Goal: Task Accomplishment & Management: Manage account settings

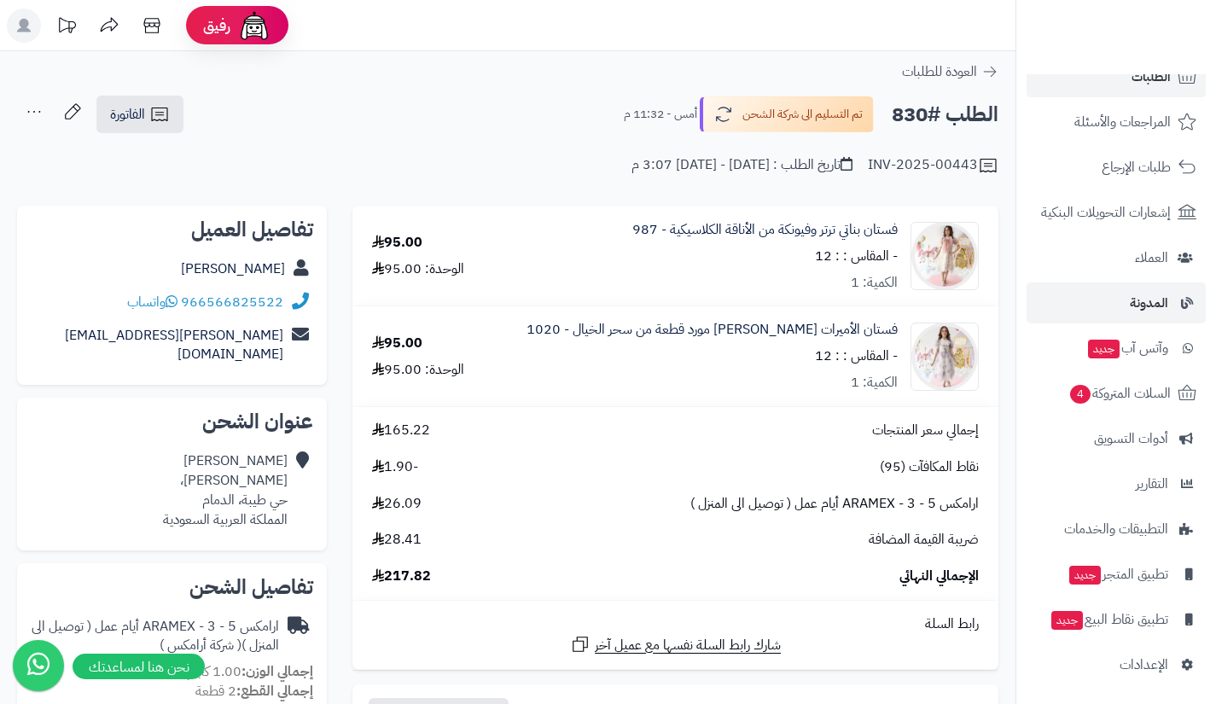
scroll to position [122, 0]
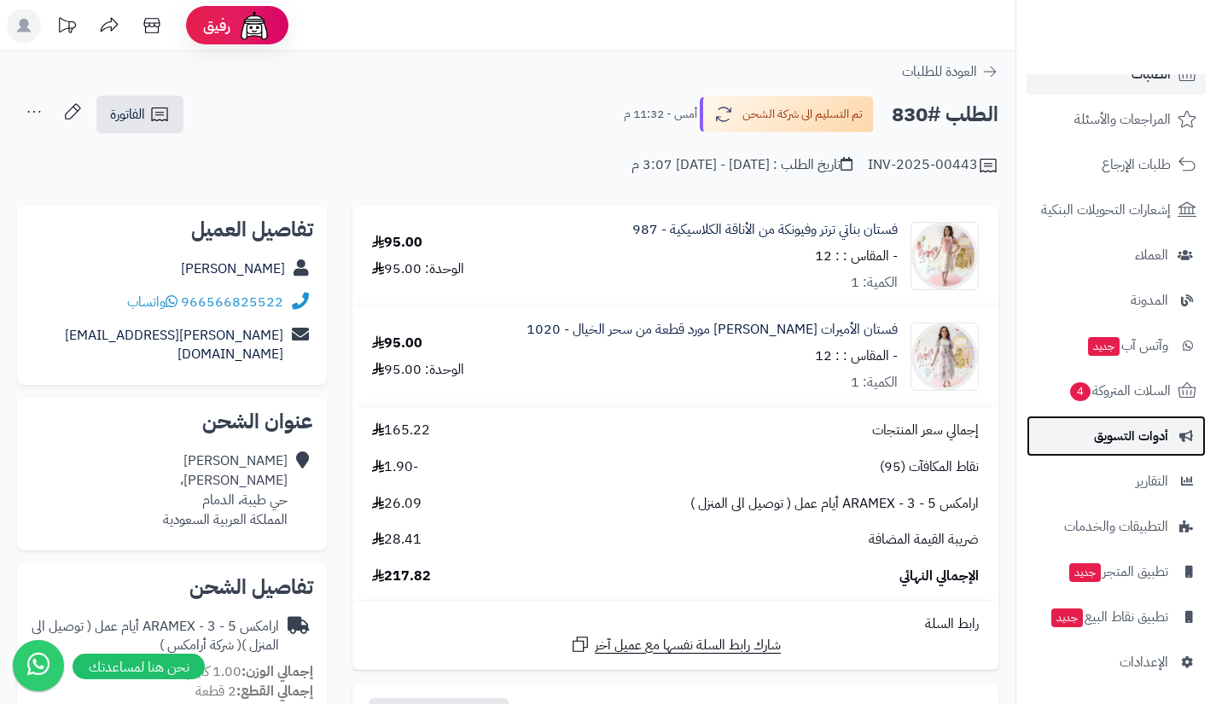
click at [1106, 439] on span "أدوات التسويق" at bounding box center [1131, 436] width 74 height 24
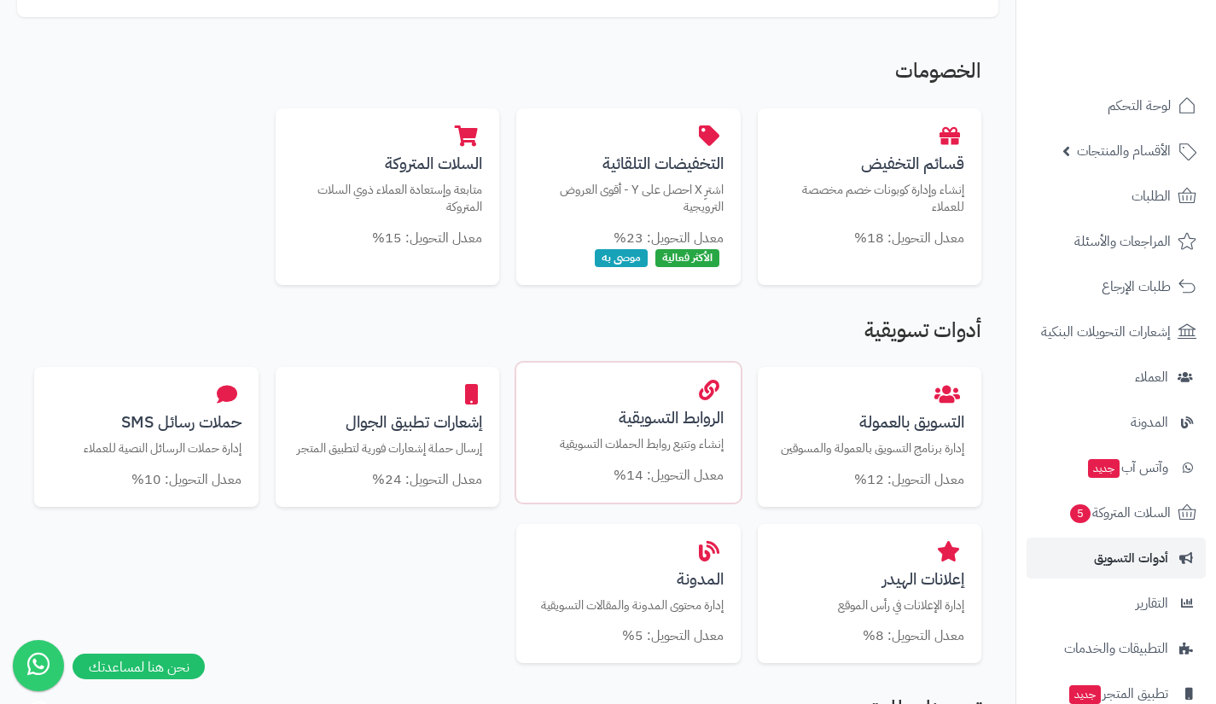
scroll to position [334, 0]
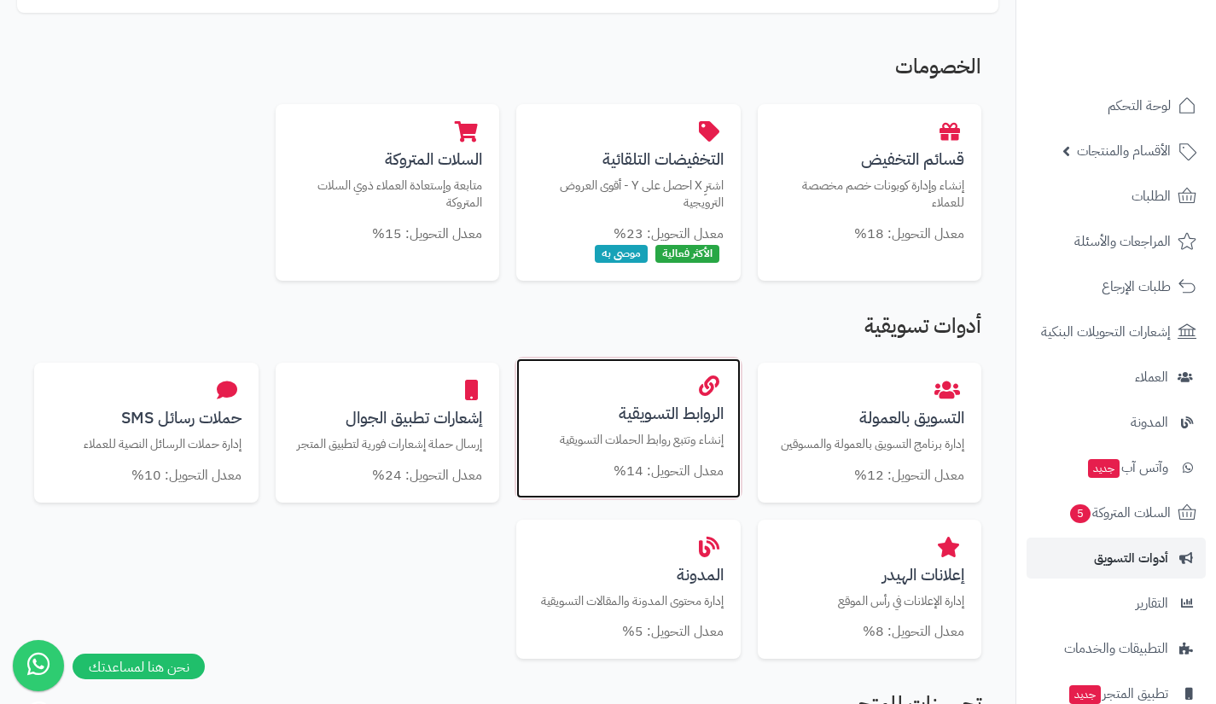
click at [661, 415] on h3 "الروابط التسويقية" at bounding box center [628, 413] width 190 height 18
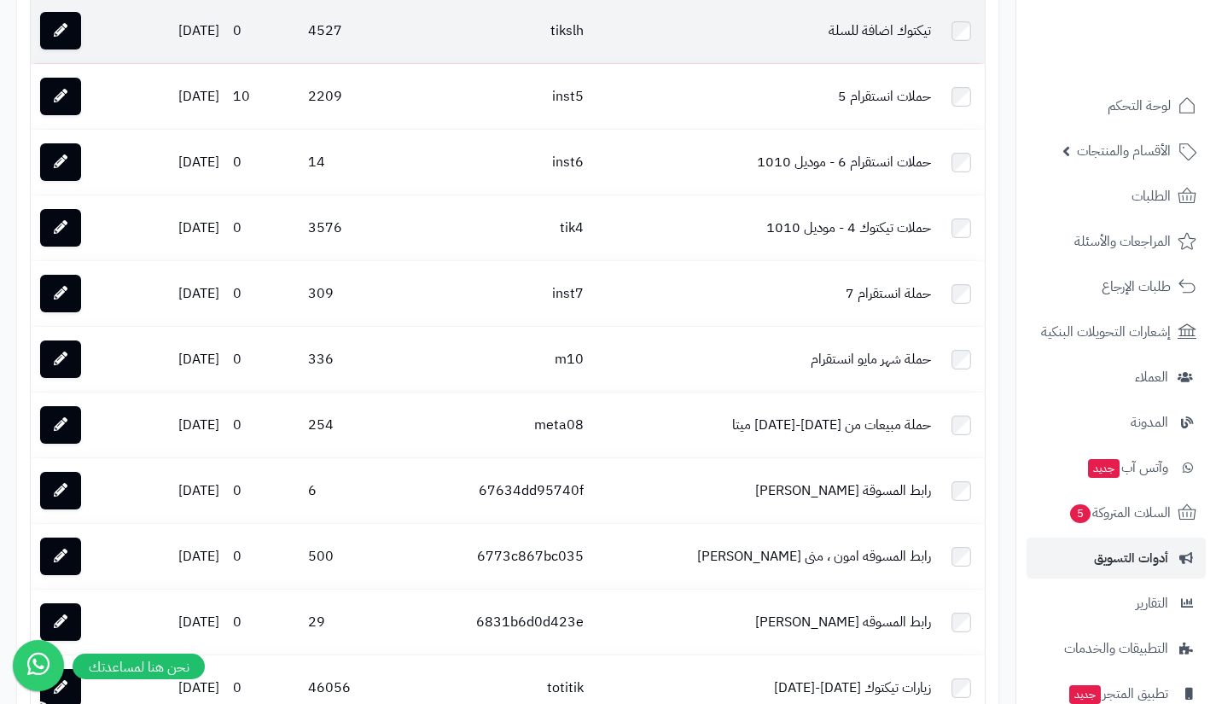
scroll to position [1755, 0]
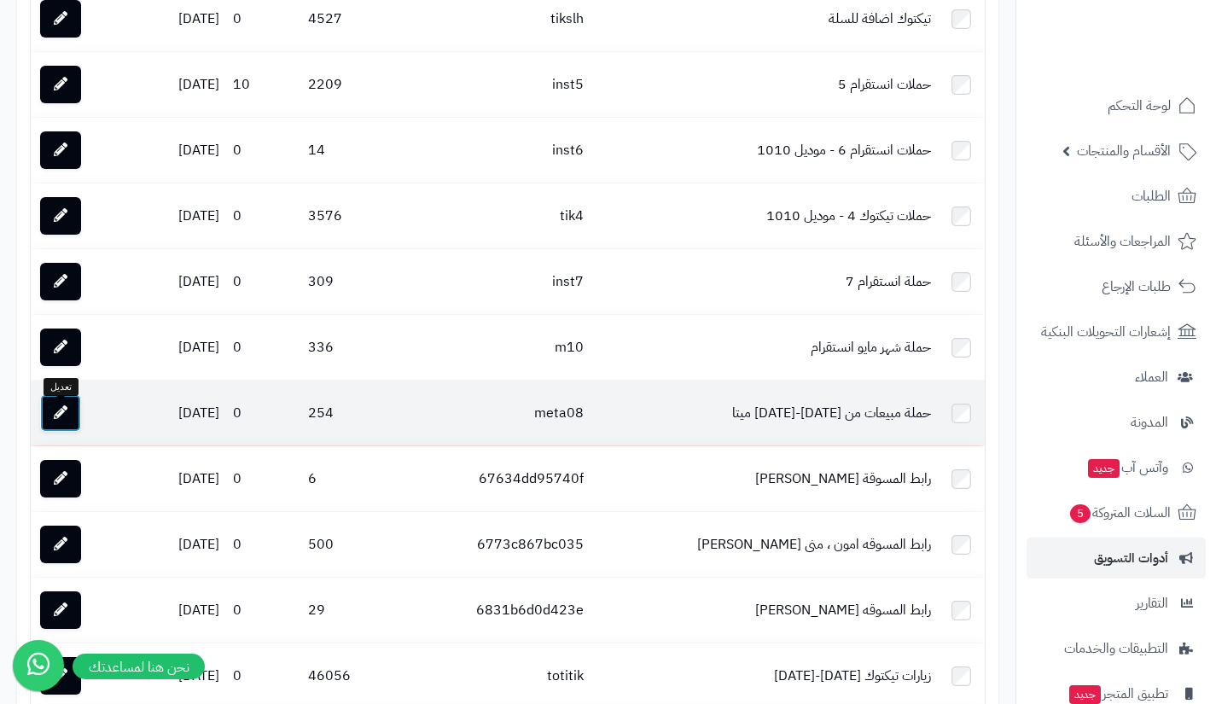
click at [66, 419] on icon at bounding box center [61, 412] width 14 height 14
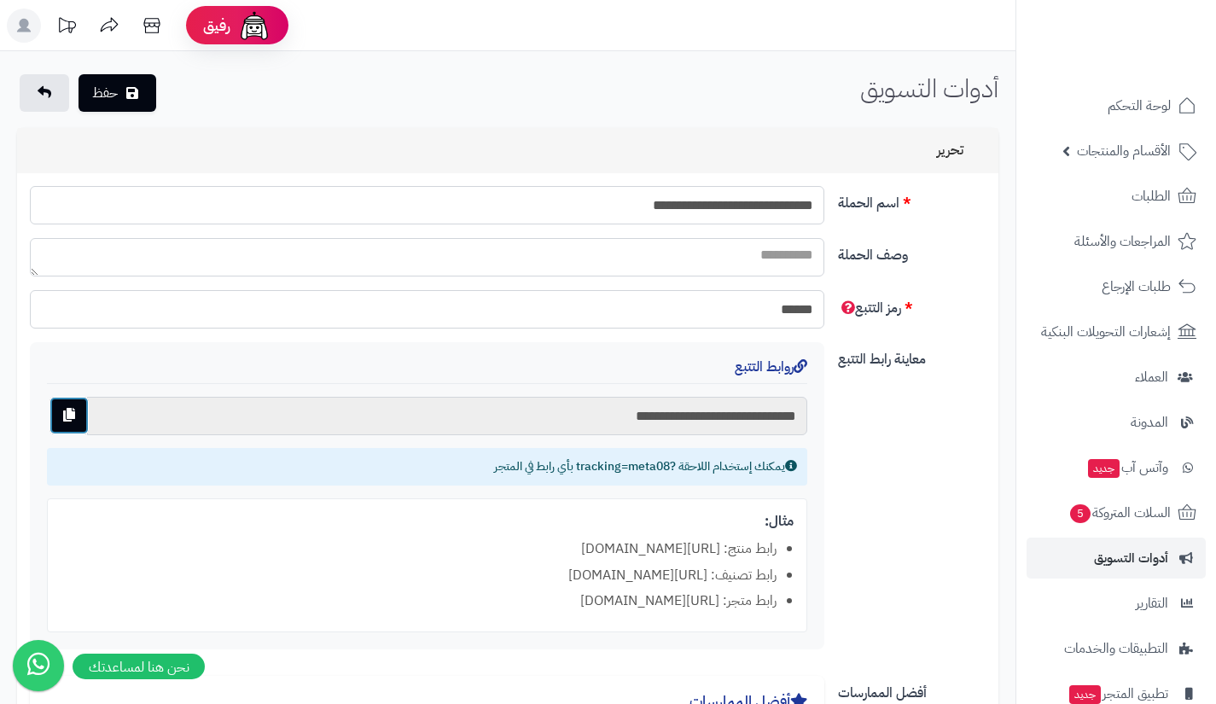
click at [78, 417] on button "button" at bounding box center [68, 416] width 39 height 38
click at [44, 82] on link at bounding box center [44, 93] width 49 height 38
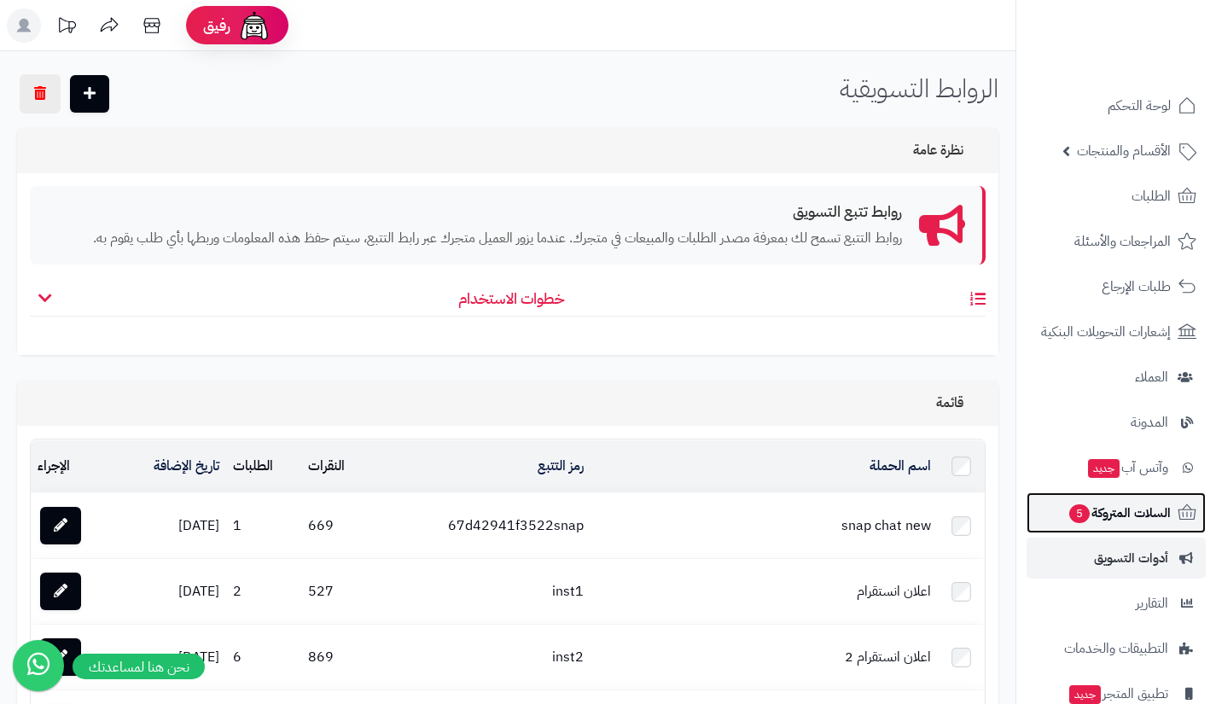
click at [1113, 512] on span "السلات المتروكة 5" at bounding box center [1118, 513] width 103 height 24
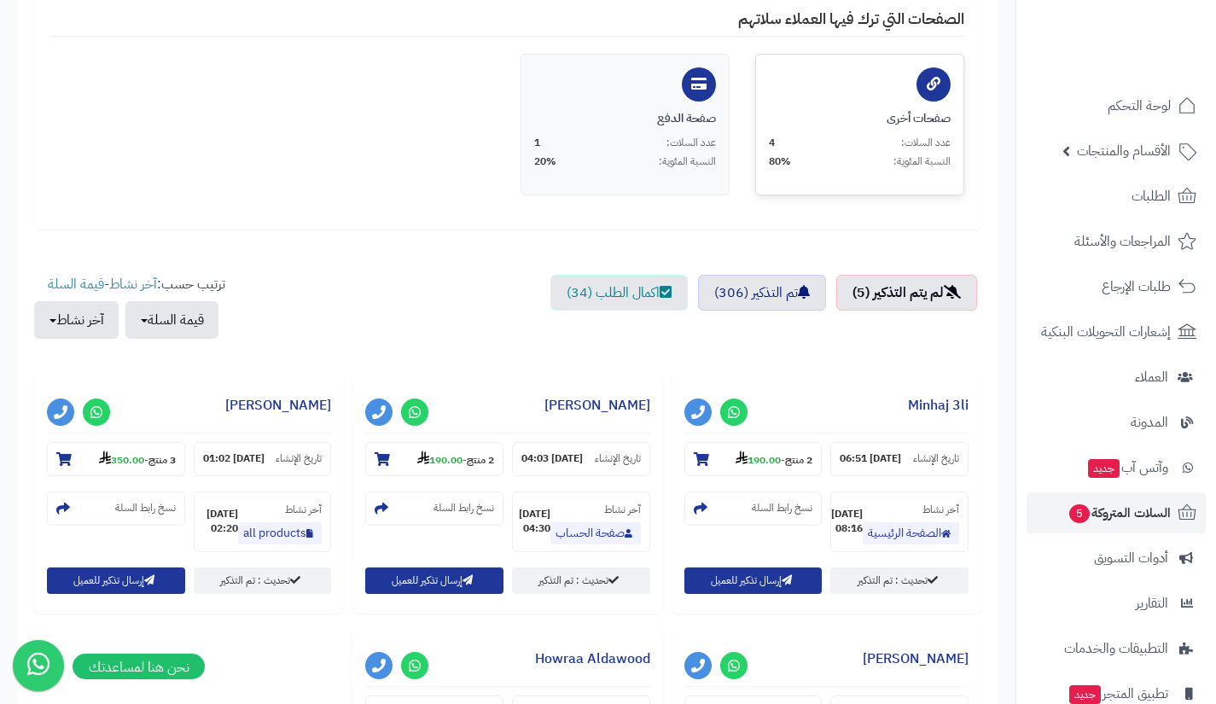
scroll to position [377, 0]
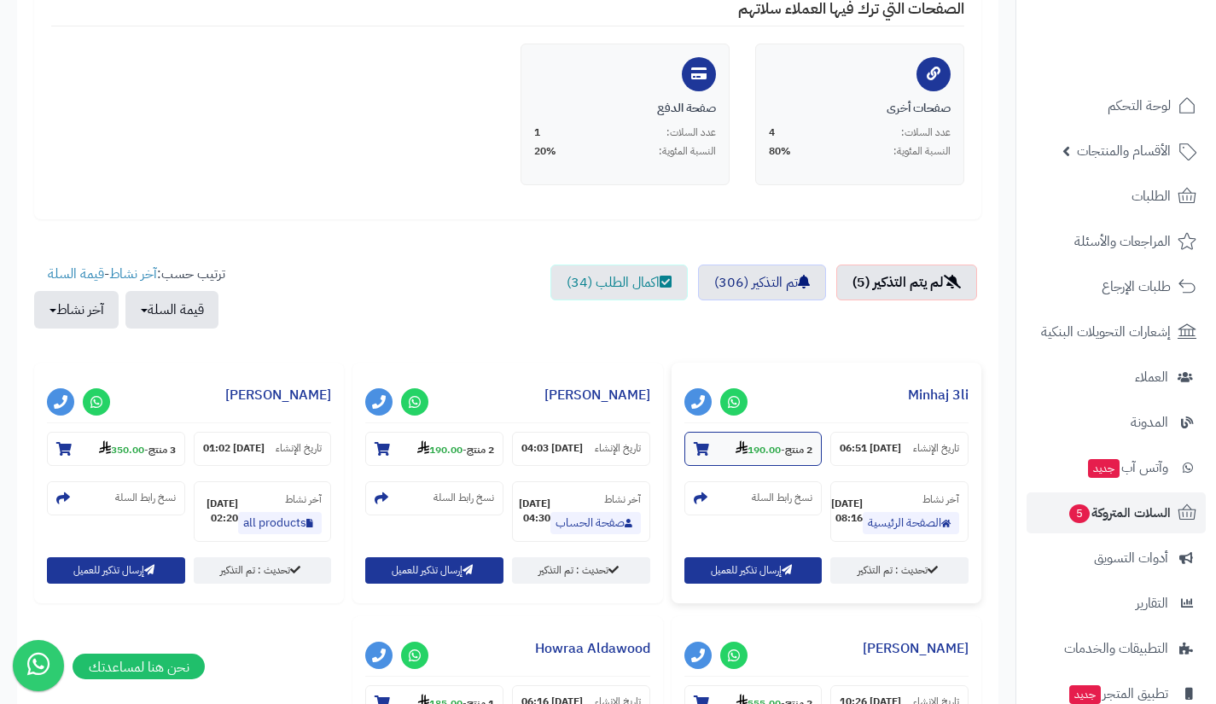
click at [769, 446] on strong "190.00" at bounding box center [757, 449] width 45 height 15
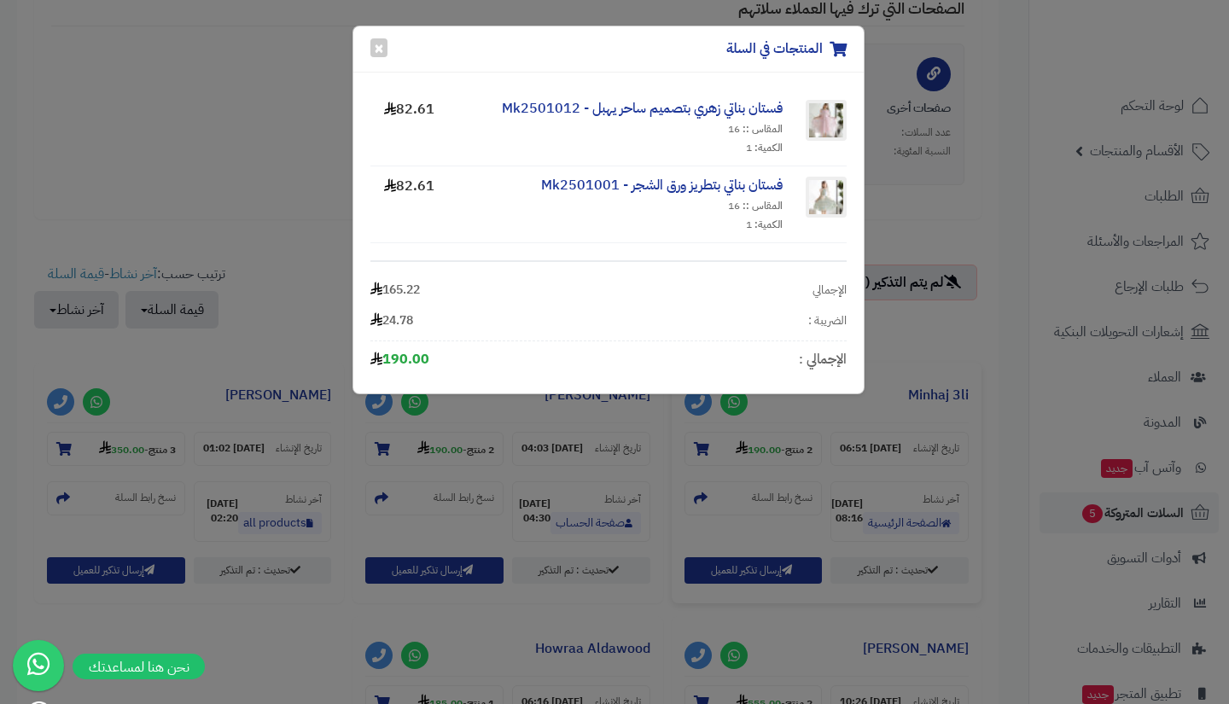
click at [1009, 342] on div "المنتجات في السلة × فستان بناتي زهري بتصميم ساحر يهبل - Mk2501012 المقاس :: 16 …" at bounding box center [614, 352] width 1229 height 704
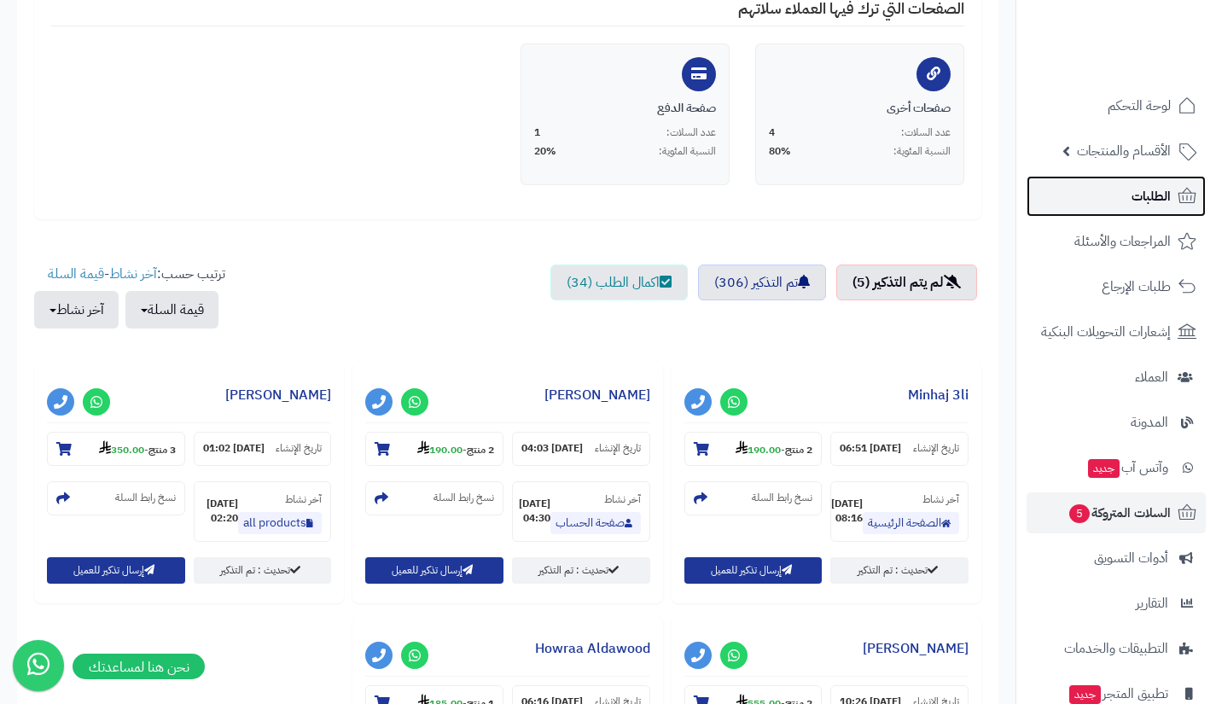
click at [1127, 204] on link "الطلبات" at bounding box center [1115, 196] width 179 height 41
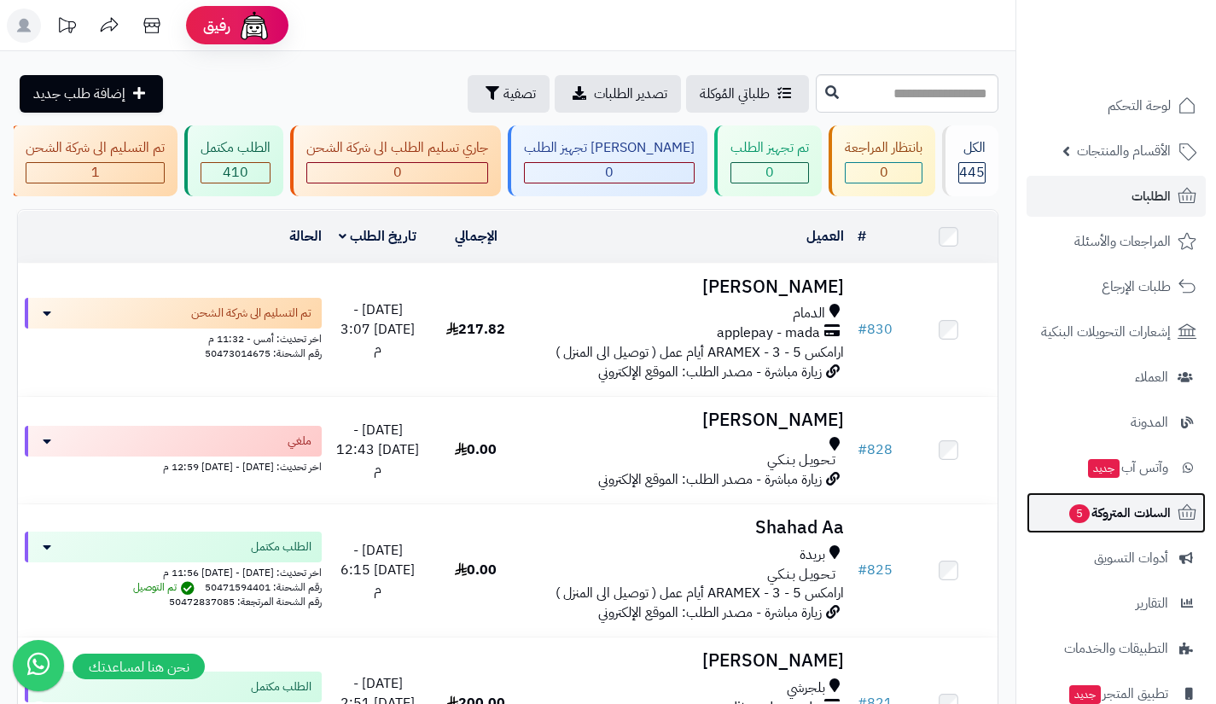
click at [1083, 495] on link "السلات المتروكة 5" at bounding box center [1115, 512] width 179 height 41
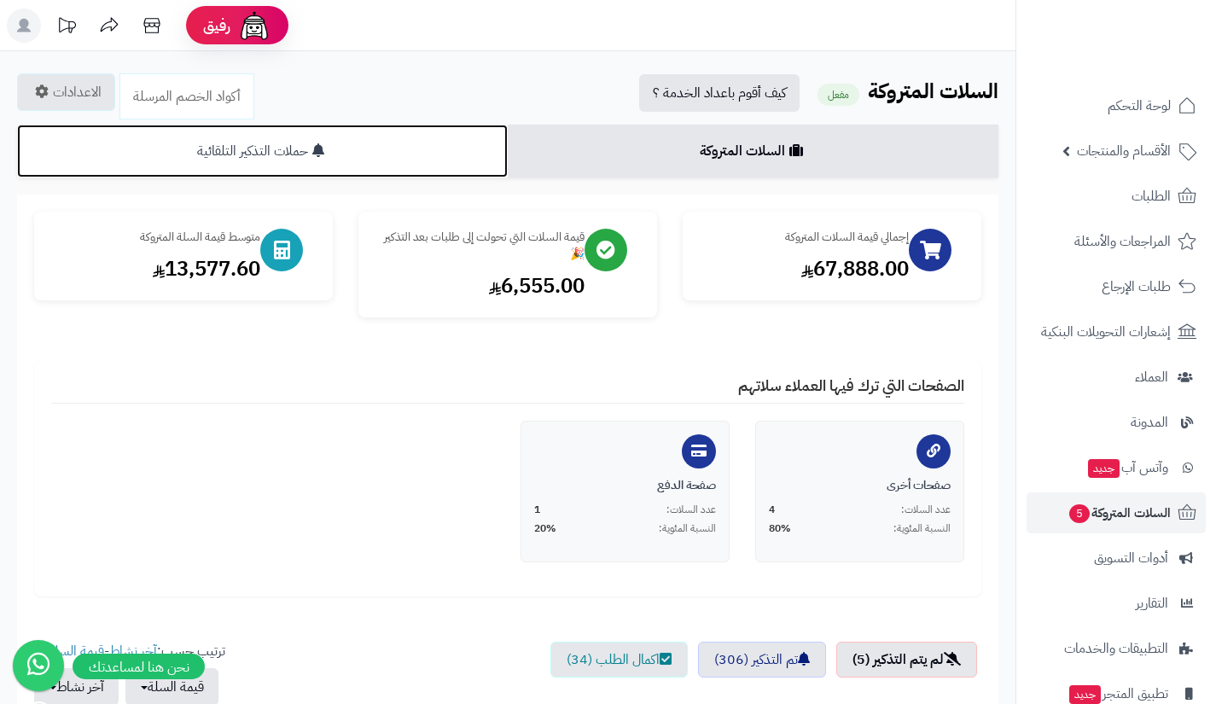
click at [381, 166] on link "حملات التذكير التلقائية" at bounding box center [262, 151] width 491 height 53
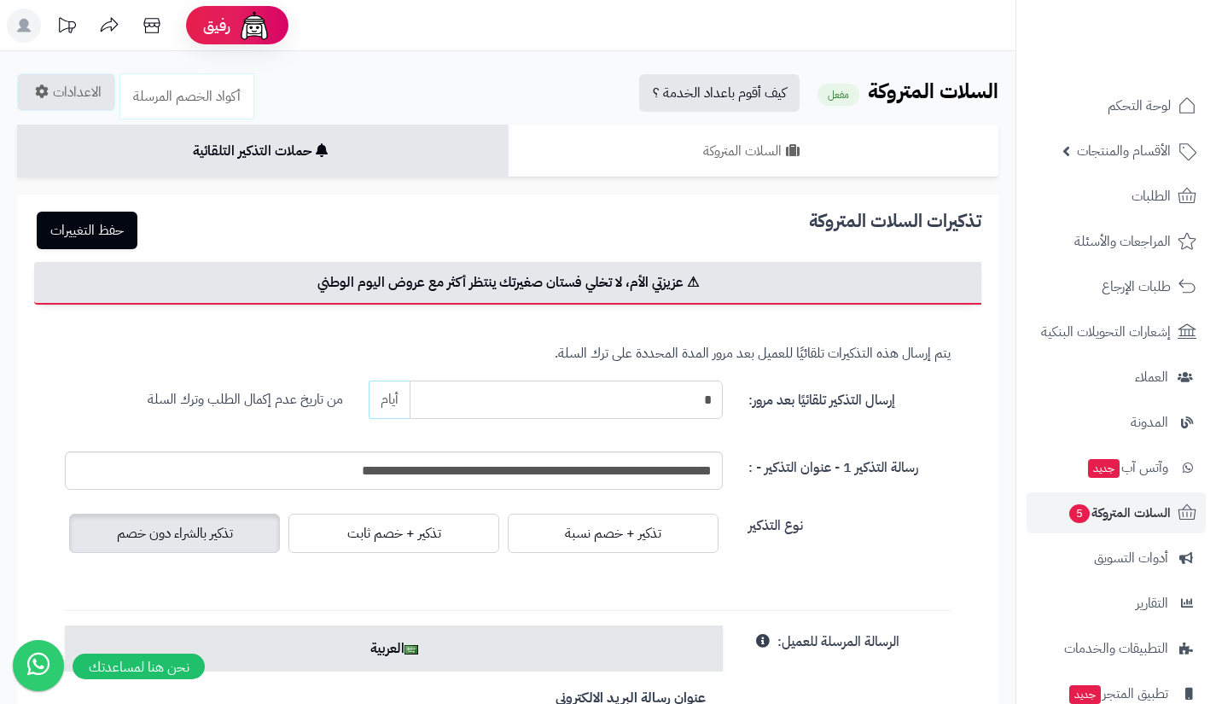
click at [649, 398] on input "*" at bounding box center [566, 400] width 313 height 38
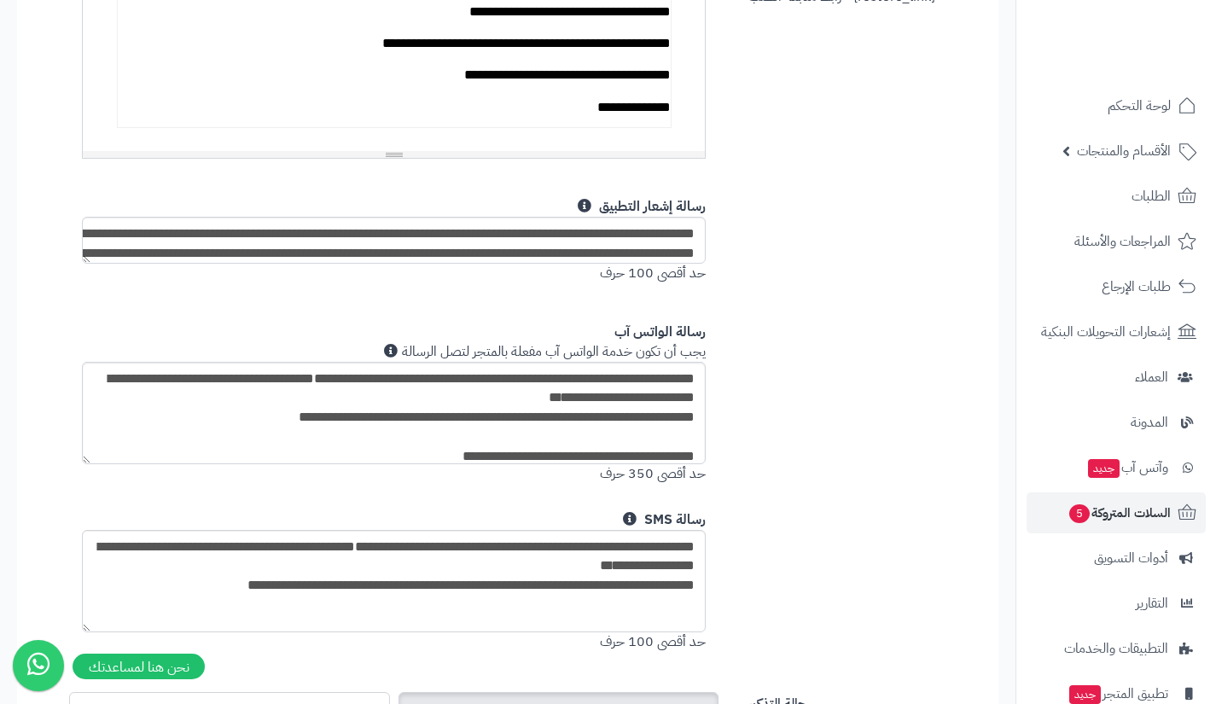
scroll to position [982, 0]
type input "*"
click at [619, 413] on textarea "**********" at bounding box center [394, 412] width 624 height 102
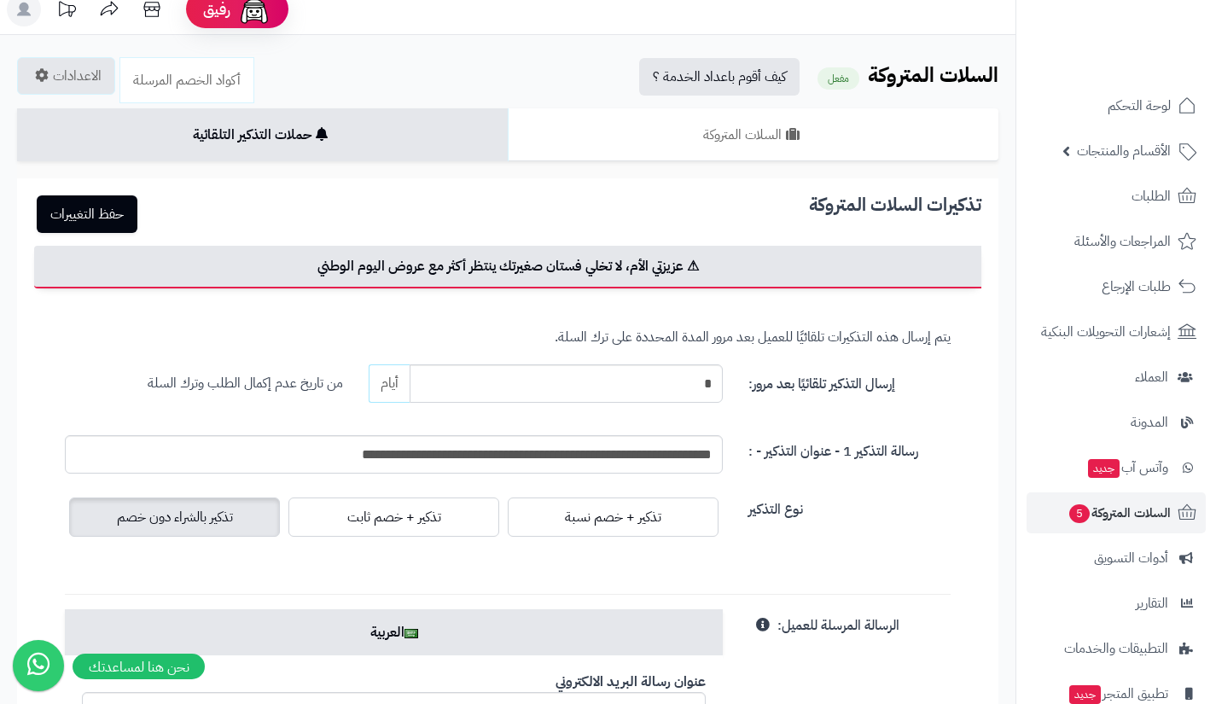
scroll to position [0, 0]
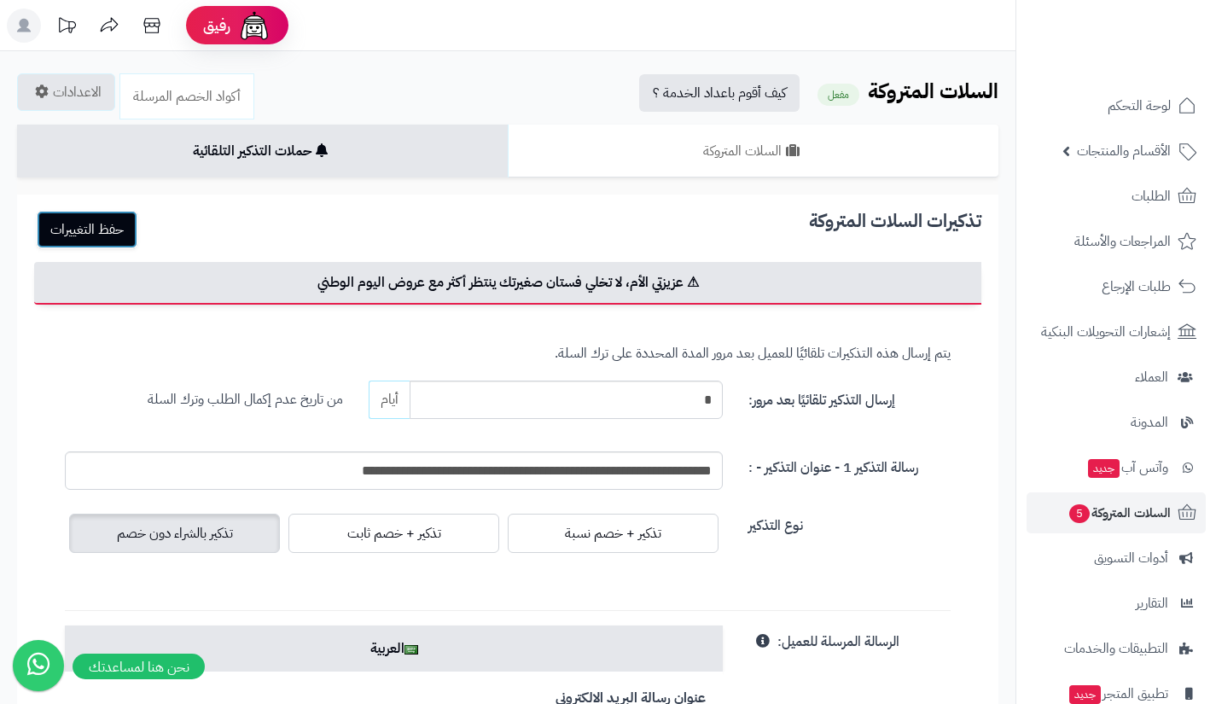
click at [119, 231] on button "حفظ التغييرات" at bounding box center [87, 230] width 101 height 38
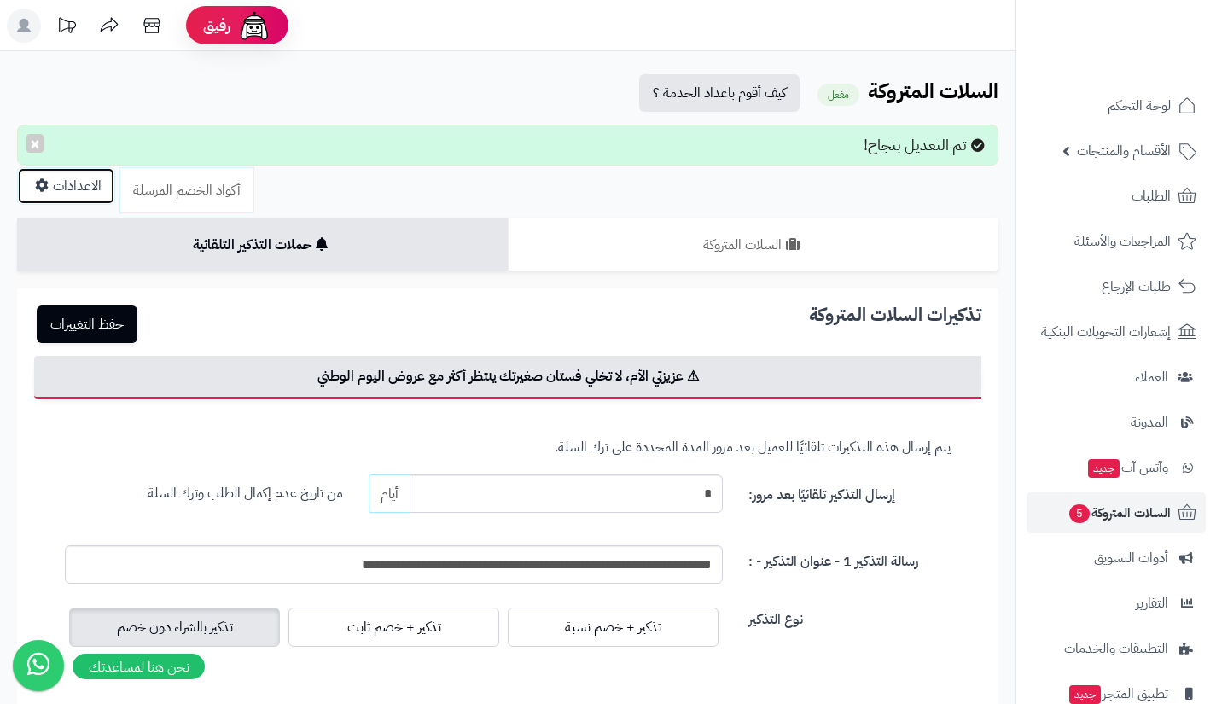
click at [96, 186] on link "الاعدادات" at bounding box center [66, 186] width 98 height 38
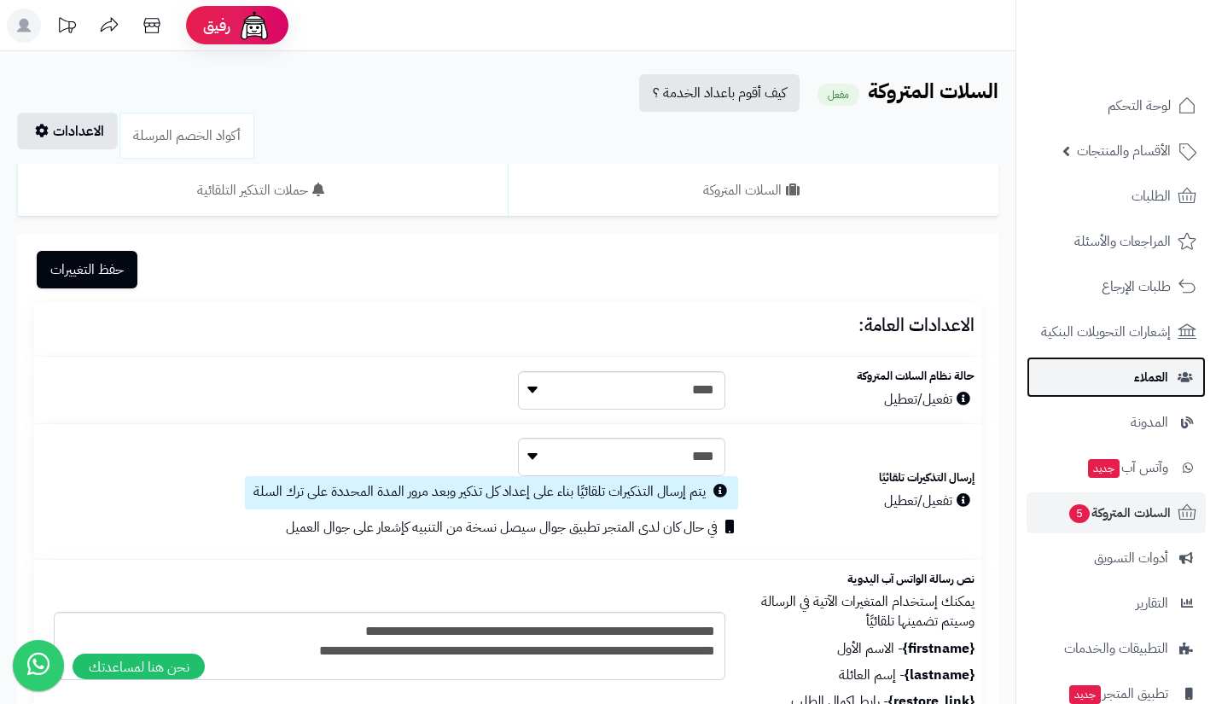
click at [1118, 359] on link "العملاء" at bounding box center [1115, 377] width 179 height 41
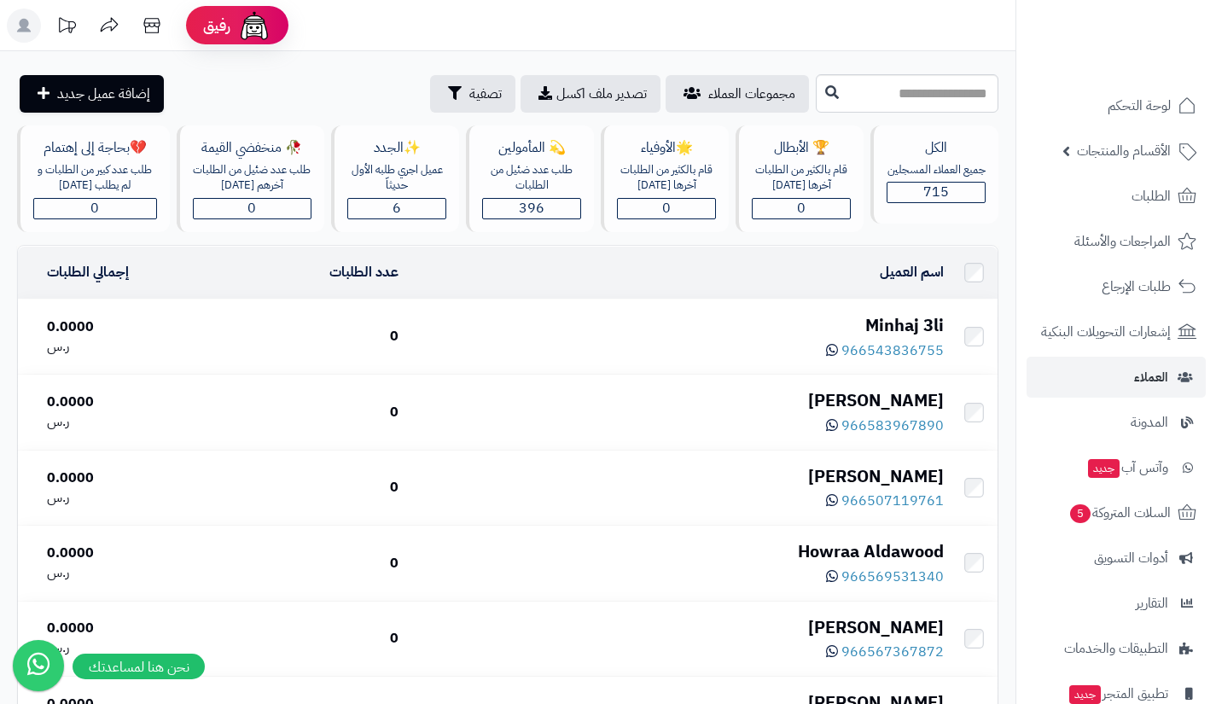
click at [922, 313] on div "Minhaj 3li" at bounding box center [678, 325] width 532 height 25
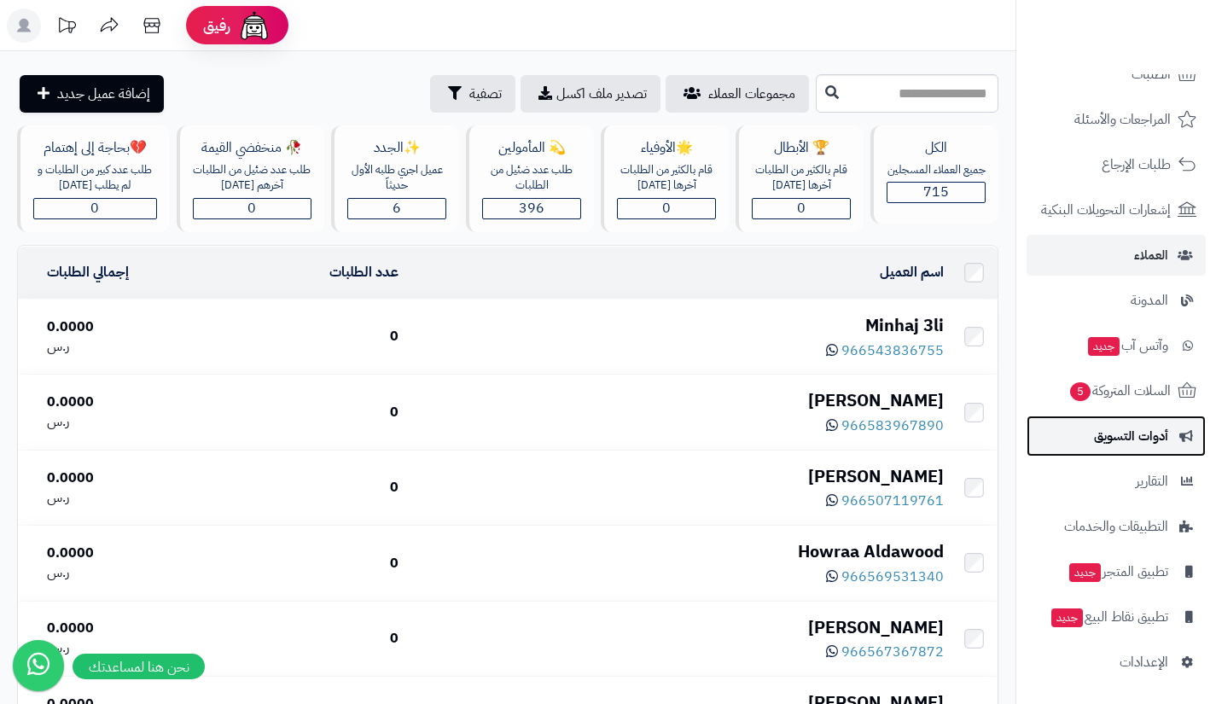
click at [1080, 441] on link "أدوات التسويق" at bounding box center [1115, 435] width 179 height 41
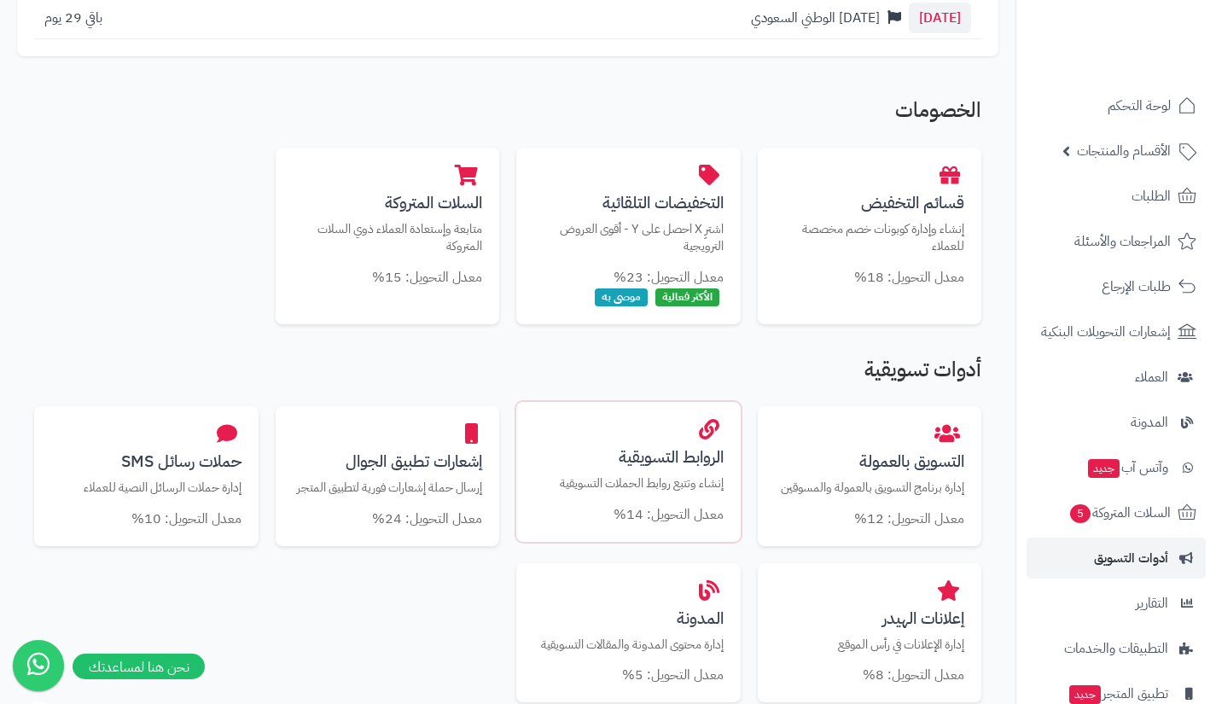
scroll to position [297, 0]
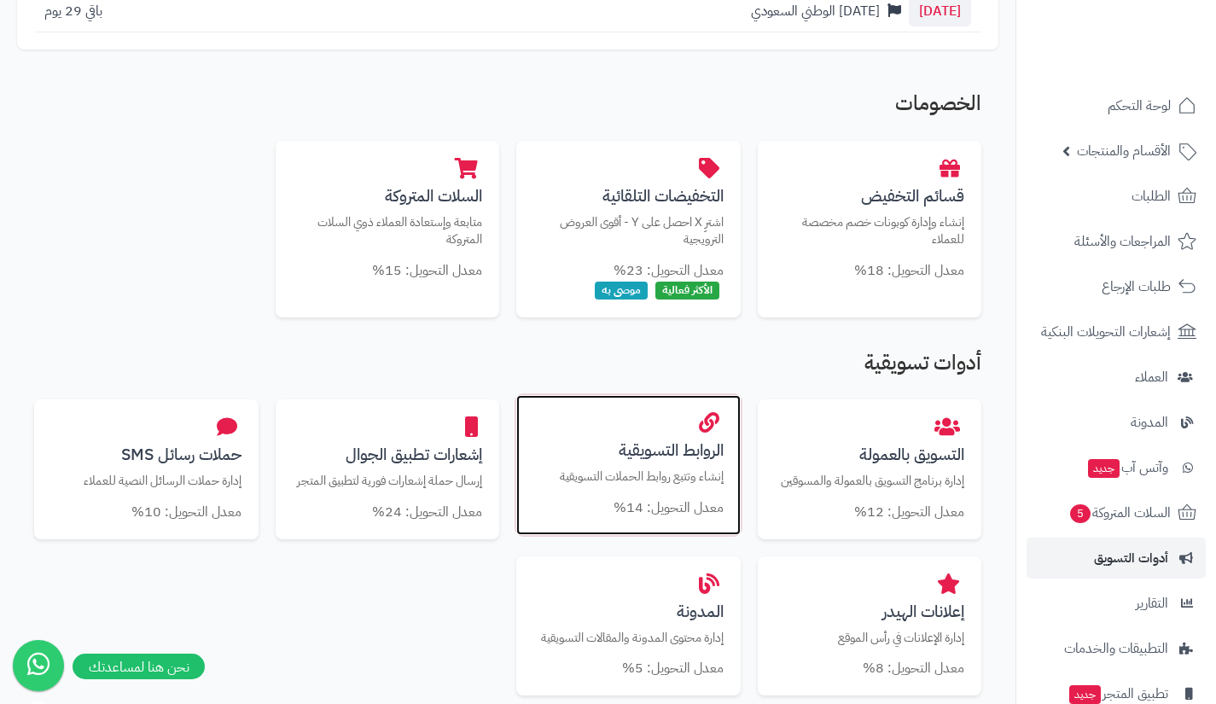
click at [662, 472] on p "إنشاء وتتبع روابط الحملات التسويقية" at bounding box center [628, 477] width 190 height 18
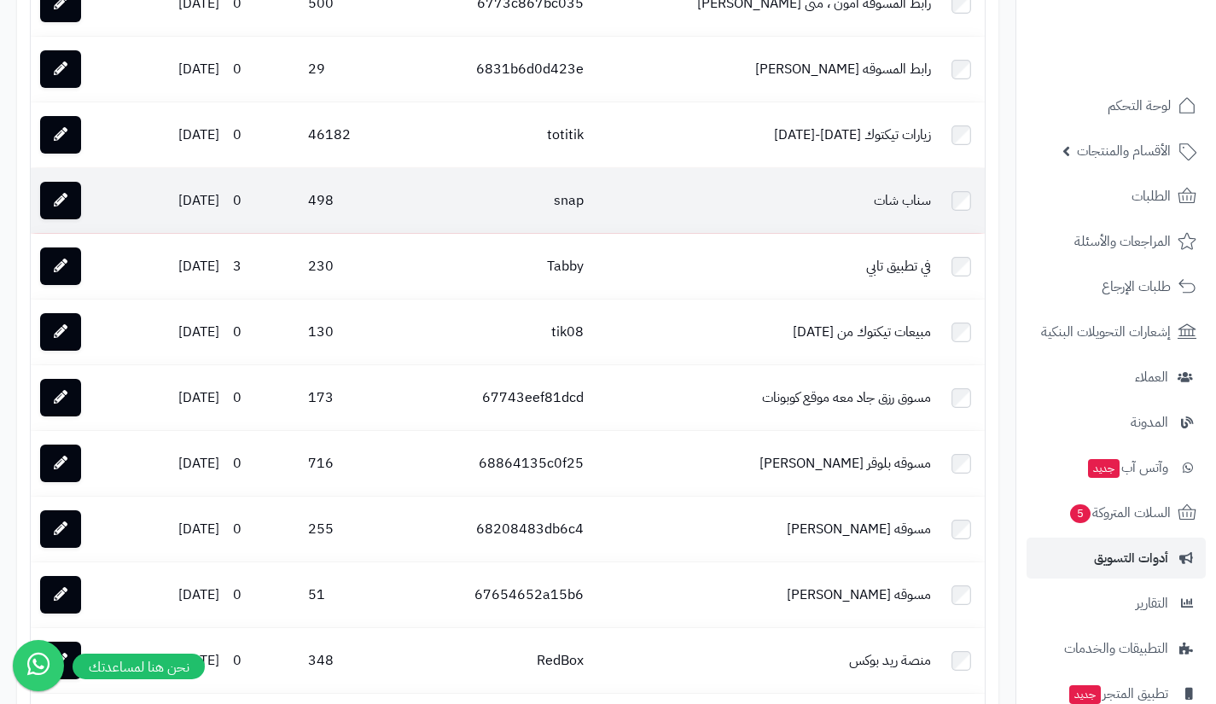
scroll to position [2304, 0]
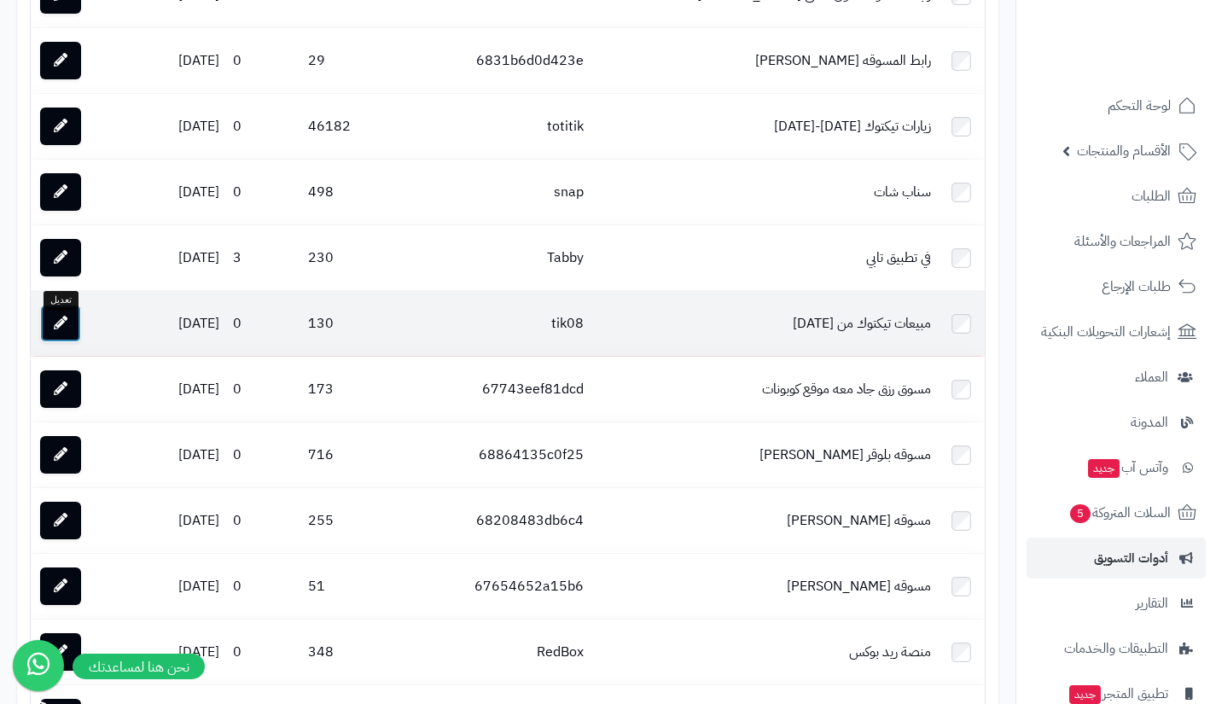
click at [61, 329] on icon at bounding box center [61, 323] width 14 height 14
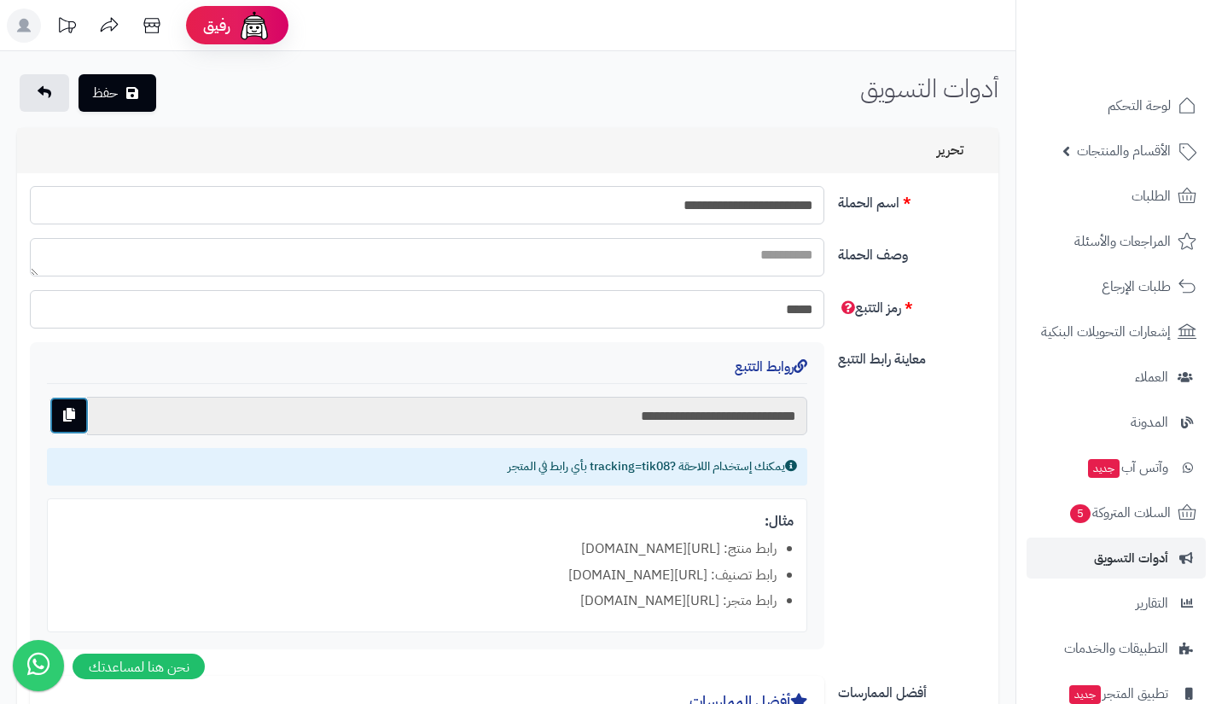
click at [79, 415] on button "button" at bounding box center [68, 416] width 39 height 38
